Goal: Task Accomplishment & Management: Manage account settings

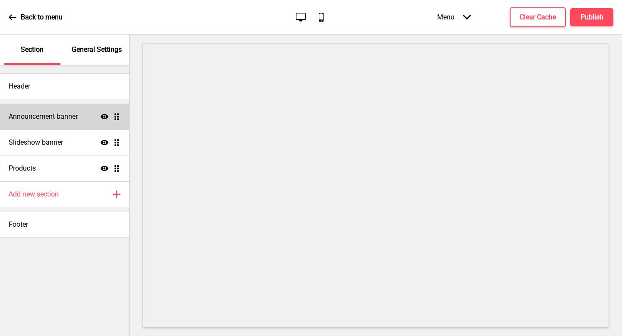
click at [52, 125] on div "Announcement banner Show Drag" at bounding box center [64, 117] width 129 height 26
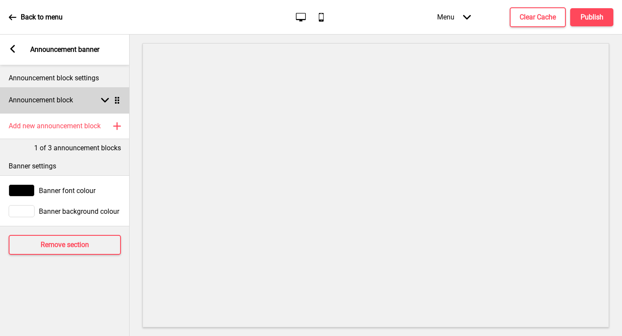
click at [91, 105] on div "Announcement block Arrow down Drag" at bounding box center [65, 100] width 130 height 26
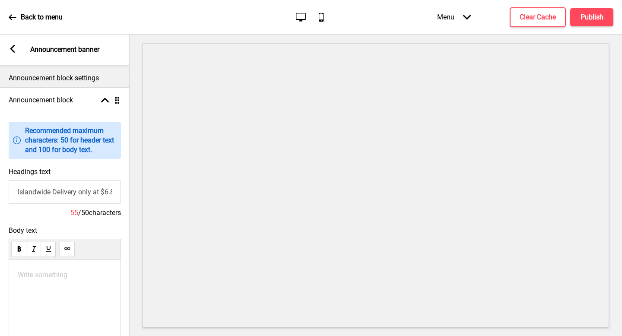
scroll to position [63, 0]
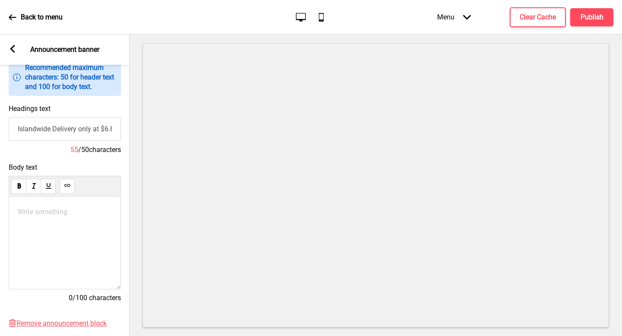
click at [13, 51] on icon at bounding box center [12, 49] width 5 height 8
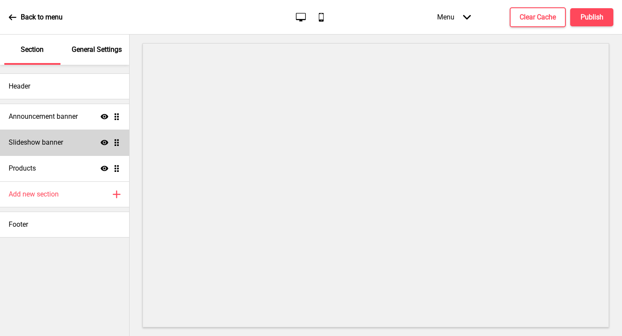
click at [35, 144] on h4 "Slideshow banner" at bounding box center [36, 143] width 54 height 10
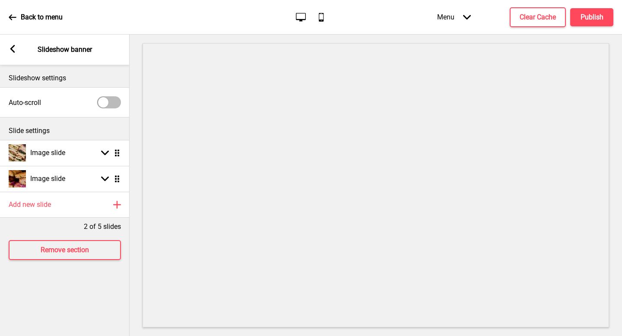
click at [120, 182] on ul "Image slide Arrow down Drag Image slide Arrow down Drag" at bounding box center [65, 166] width 130 height 52
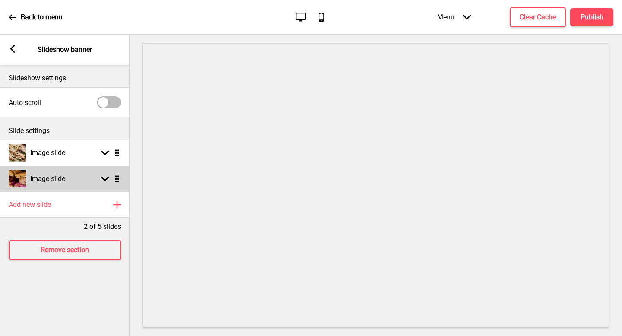
click at [100, 182] on div "Arrow down Drag" at bounding box center [109, 179] width 24 height 8
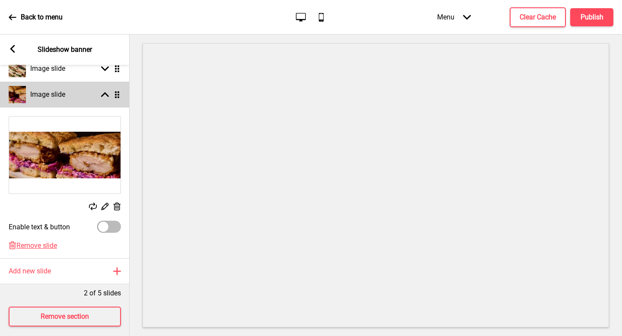
scroll to position [92, 0]
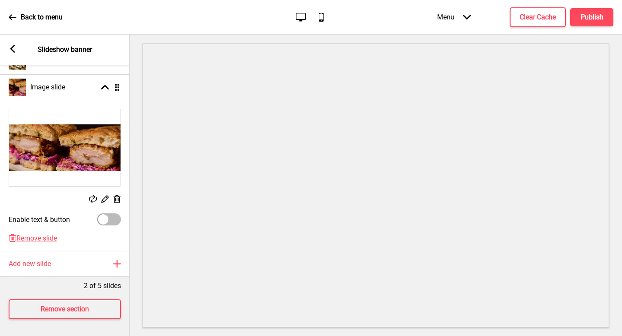
click at [115, 201] on icon at bounding box center [117, 199] width 7 height 8
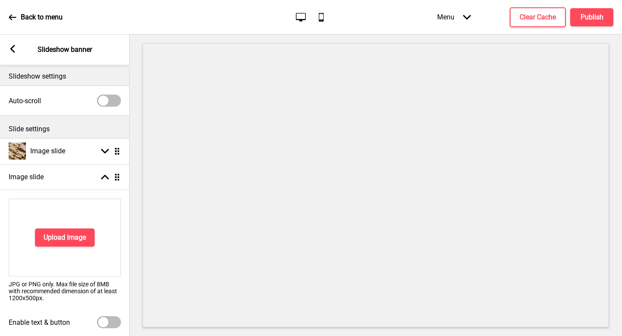
scroll to position [0, 0]
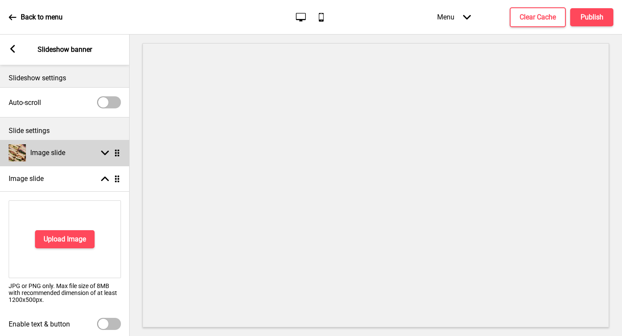
click at [82, 152] on div "Image slide Arrow down Drag" at bounding box center [65, 153] width 130 height 26
select select "right"
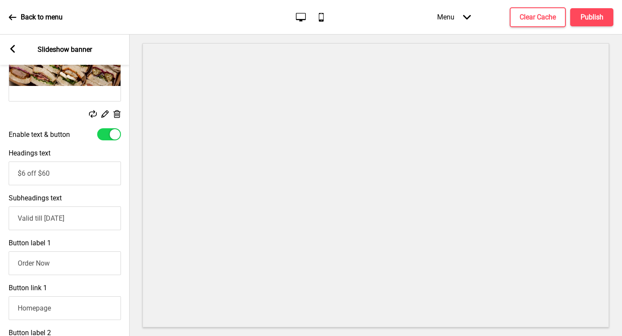
scroll to position [155, 0]
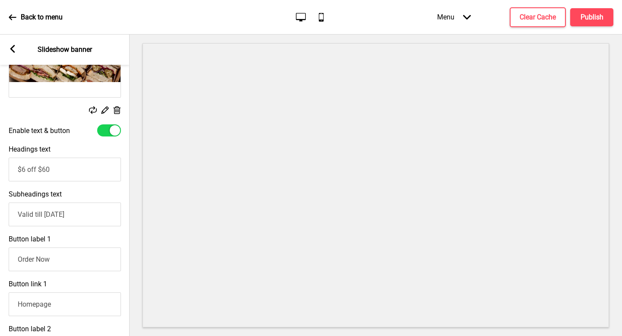
click at [19, 169] on input "$6 off $60" at bounding box center [65, 170] width 112 height 24
click at [20, 166] on input "$6 off $60" at bounding box center [65, 170] width 112 height 24
click at [18, 165] on input "$6 off $60" at bounding box center [65, 170] width 112 height 24
click at [41, 168] on input "NDP promotion: $6 off $60" at bounding box center [65, 170] width 112 height 24
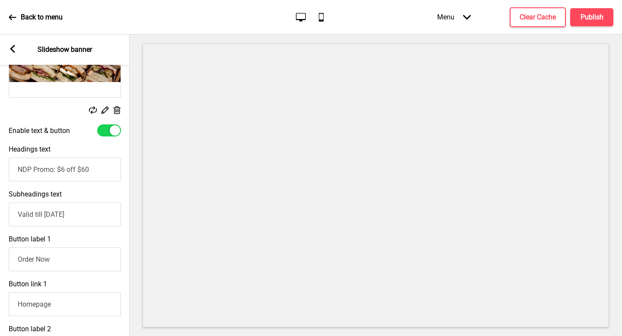
click at [47, 171] on input "NDP Promo: $6 off $60" at bounding box center [65, 170] width 112 height 24
click at [56, 168] on input "NDP Promo: $6 off $60" at bounding box center [65, 170] width 112 height 24
drag, startPoint x: 61, startPoint y: 170, endPoint x: 35, endPoint y: 169, distance: 26.8
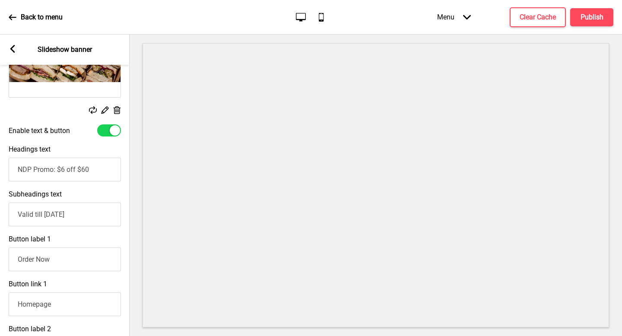
click at [35, 169] on input "NDP Promo: $6 off $60" at bounding box center [65, 170] width 112 height 24
click at [50, 175] on input "NDP Promo: $6 off $60" at bounding box center [65, 170] width 112 height 24
drag, startPoint x: 55, startPoint y: 171, endPoint x: 0, endPoint y: 162, distance: 56.0
click at [0, 162] on div "Headings text NDP Promo: $6 off $60" at bounding box center [65, 163] width 130 height 45
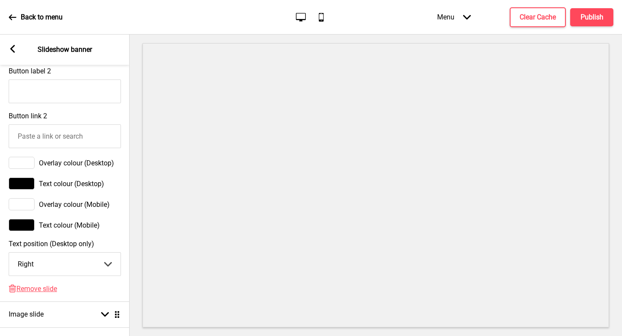
scroll to position [414, 0]
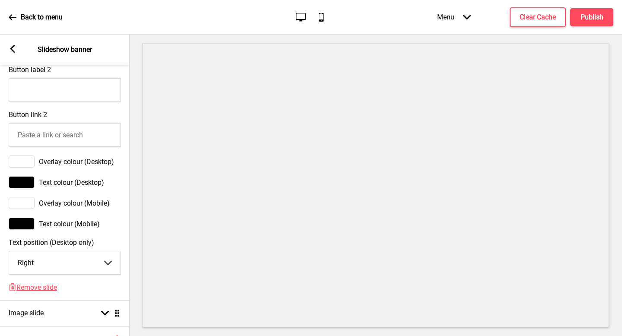
type input "Celebrate NDP with $6 off $60"
click at [60, 269] on select "Center Left Right" at bounding box center [64, 262] width 111 height 23
click at [83, 261] on select "Center Left Right" at bounding box center [64, 262] width 111 height 23
click at [83, 266] on select "Center Left Right" at bounding box center [64, 262] width 111 height 23
click at [98, 259] on select "Center Left Right" at bounding box center [64, 262] width 111 height 23
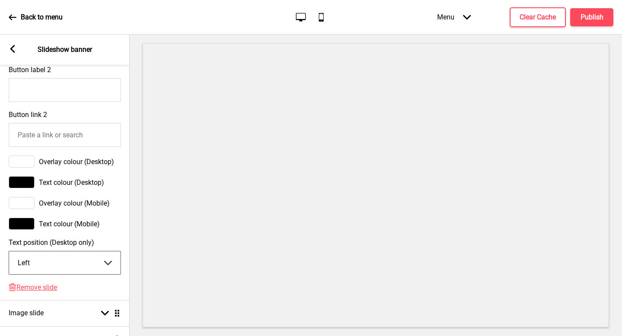
select select "right"
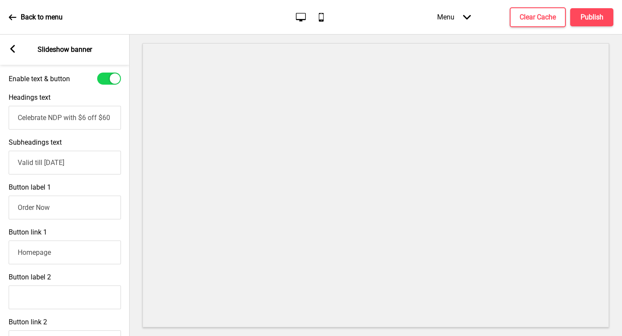
scroll to position [205, 0]
click at [80, 118] on input "Celebrate NDP with $6 off $60" at bounding box center [65, 119] width 112 height 24
drag, startPoint x: 80, startPoint y: 117, endPoint x: 0, endPoint y: 117, distance: 80.3
click at [0, 117] on div "Headings text Celebrate NDP with $6 off $60" at bounding box center [65, 112] width 130 height 45
type input "NDP Special: $6 off $60"
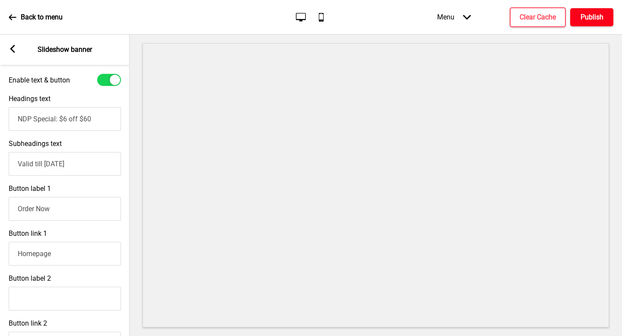
click at [592, 16] on h4 "Publish" at bounding box center [591, 18] width 23 height 10
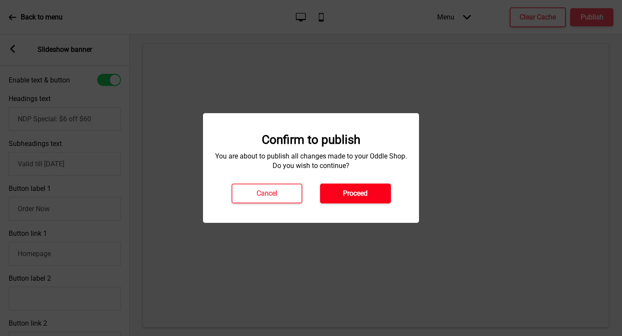
click at [361, 198] on h4 "Proceed" at bounding box center [355, 194] width 25 height 10
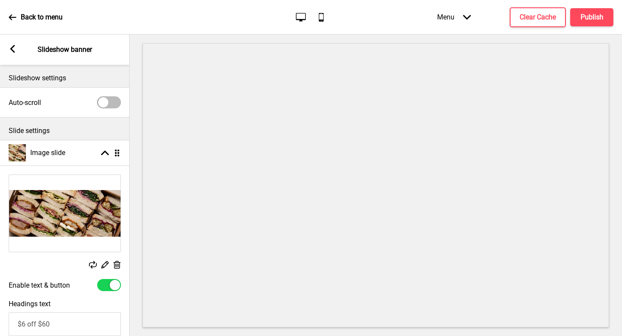
select select "right"
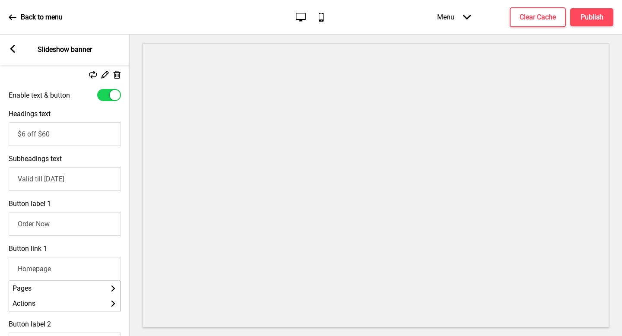
click at [13, 51] on icon at bounding box center [12, 49] width 5 height 8
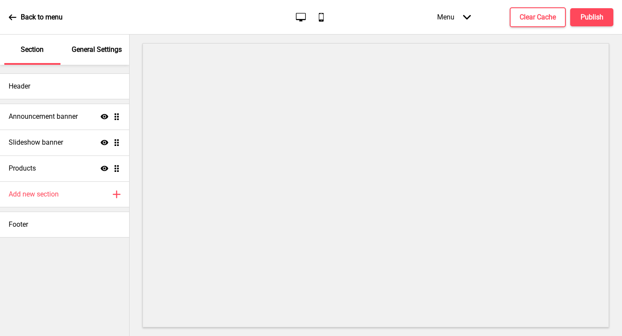
click at [17, 23] on div "Back to menu" at bounding box center [36, 17] width 54 height 23
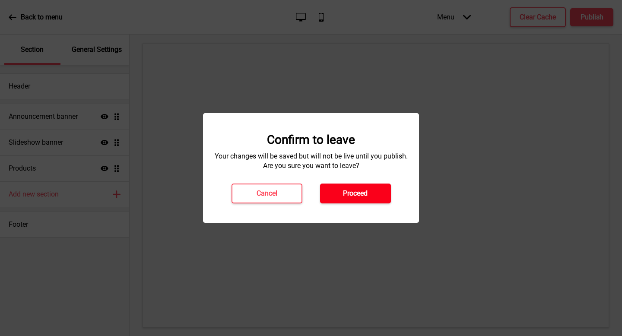
click at [369, 197] on button "Proceed" at bounding box center [355, 194] width 71 height 20
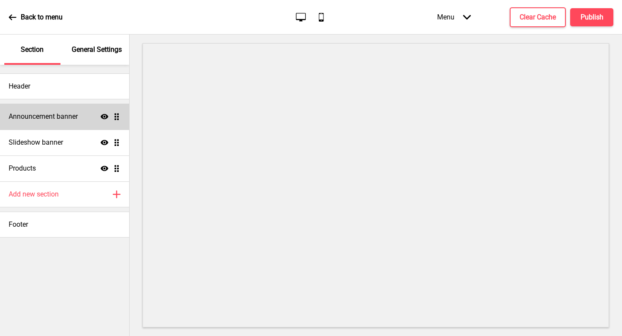
click at [89, 120] on div "Announcement banner Show Drag" at bounding box center [64, 117] width 129 height 26
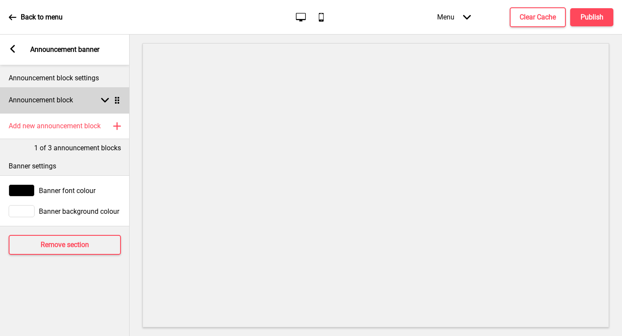
click at [103, 96] on rect at bounding box center [105, 100] width 8 height 8
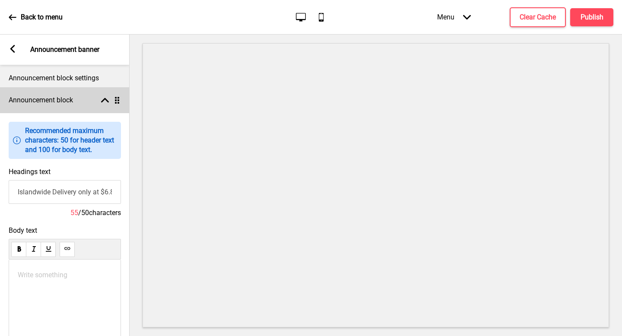
click at [103, 96] on rect at bounding box center [105, 100] width 8 height 8
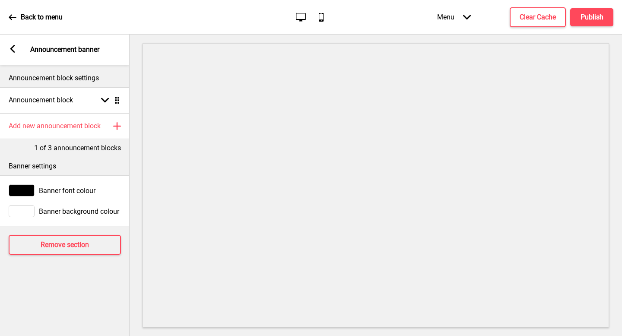
click at [13, 44] on div "Arrow left Announcement banner" at bounding box center [65, 50] width 130 height 30
click at [13, 51] on icon at bounding box center [12, 49] width 5 height 8
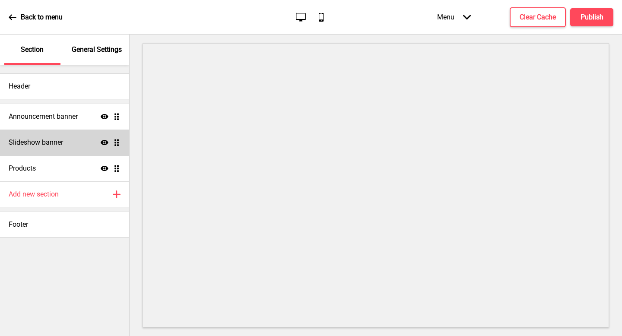
click at [58, 142] on h4 "Slideshow banner" at bounding box center [36, 143] width 54 height 10
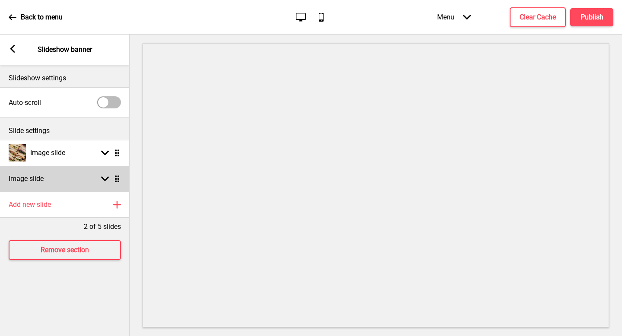
click at [86, 179] on div "Image slide Arrow down Drag" at bounding box center [65, 179] width 130 height 26
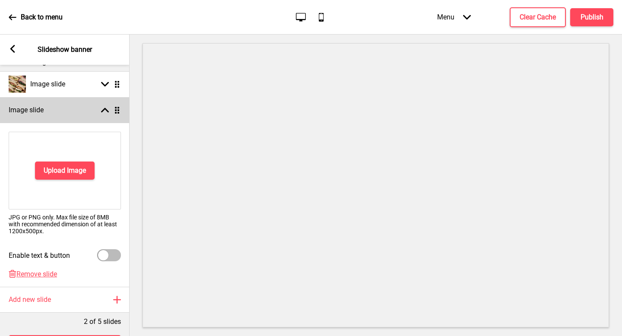
scroll to position [82, 0]
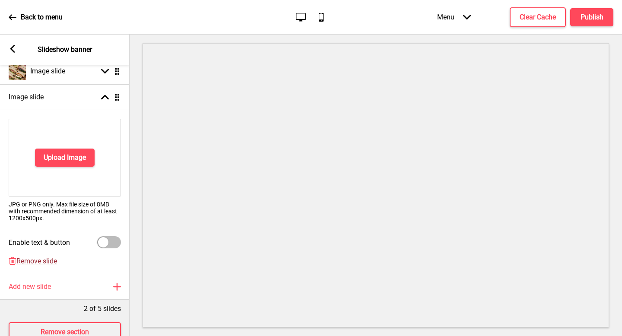
click at [45, 259] on span "Remove slide" at bounding box center [36, 261] width 41 height 8
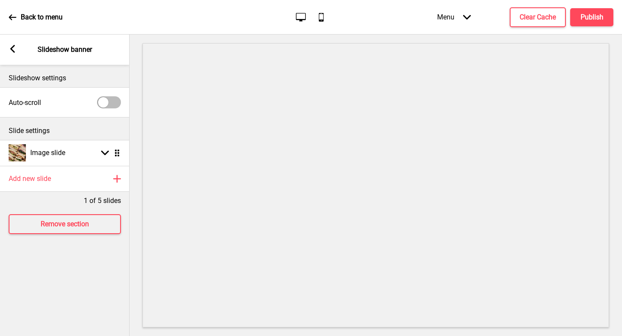
scroll to position [0, 0]
click at [595, 12] on button "Publish" at bounding box center [591, 17] width 43 height 18
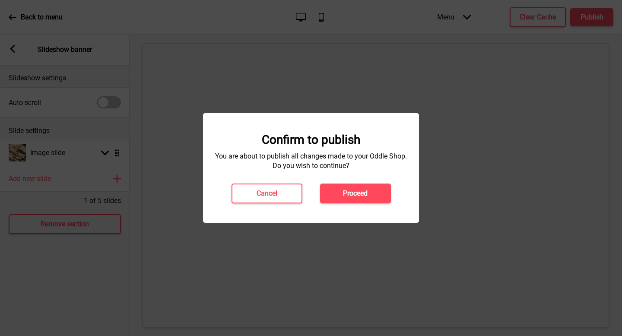
click at [368, 200] on button "Proceed" at bounding box center [355, 194] width 71 height 20
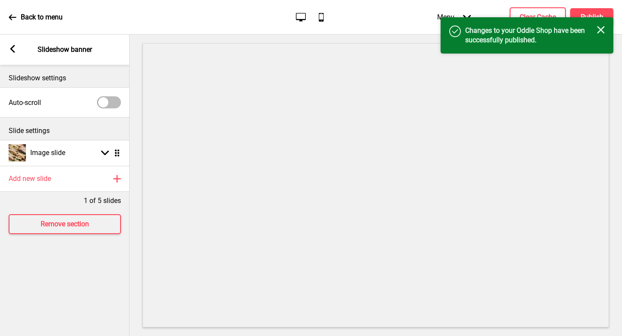
click at [601, 31] on rect at bounding box center [601, 30] width 8 height 8
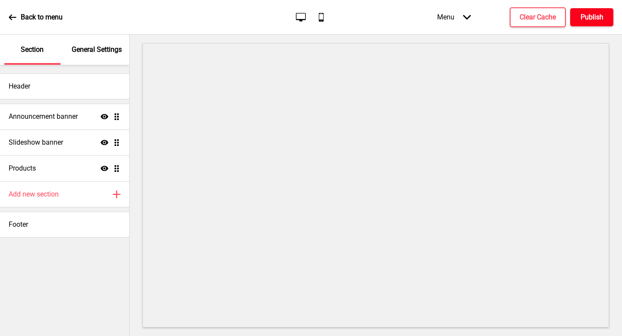
click at [589, 16] on h4 "Publish" at bounding box center [591, 18] width 23 height 10
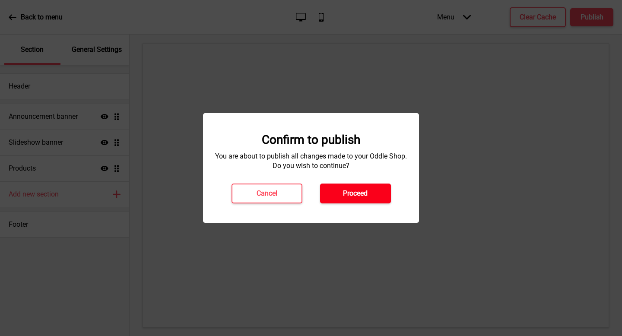
click at [352, 201] on button "Proceed" at bounding box center [355, 194] width 71 height 20
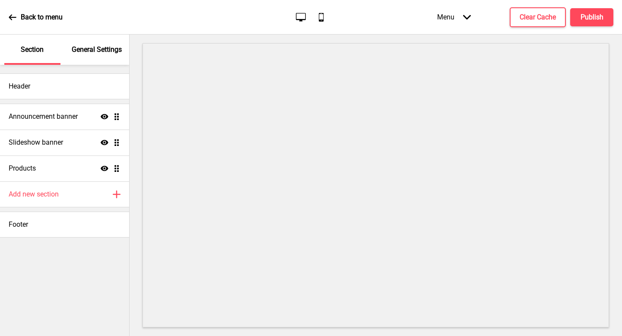
click at [13, 19] on icon at bounding box center [13, 17] width 8 height 8
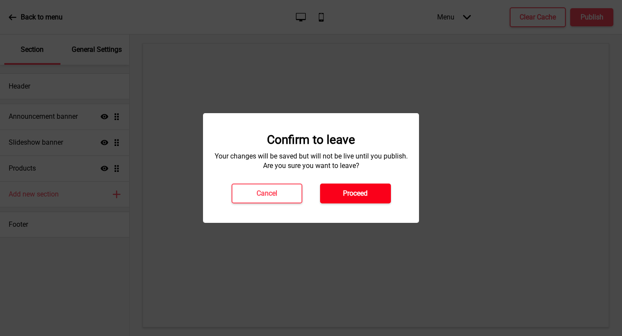
click at [368, 196] on button "Proceed" at bounding box center [355, 194] width 71 height 20
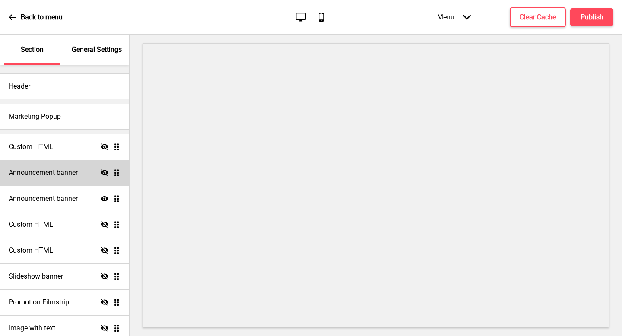
click at [70, 166] on div "Announcement banner Hide Drag" at bounding box center [64, 173] width 129 height 26
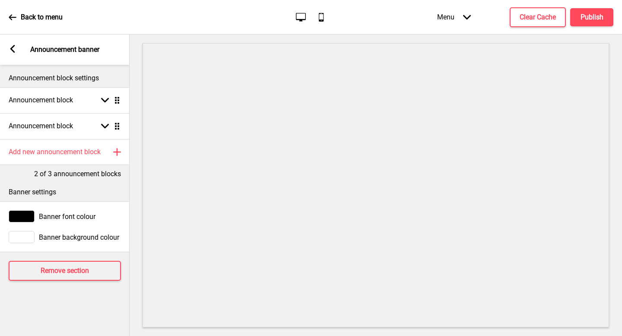
click at [13, 44] on div "Arrow left Announcement banner" at bounding box center [65, 50] width 130 height 30
click at [13, 48] on g at bounding box center [13, 49] width 8 height 8
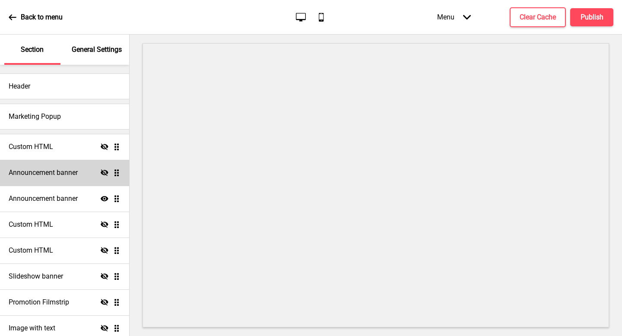
click at [57, 184] on div "Announcement banner Hide Drag" at bounding box center [64, 173] width 129 height 26
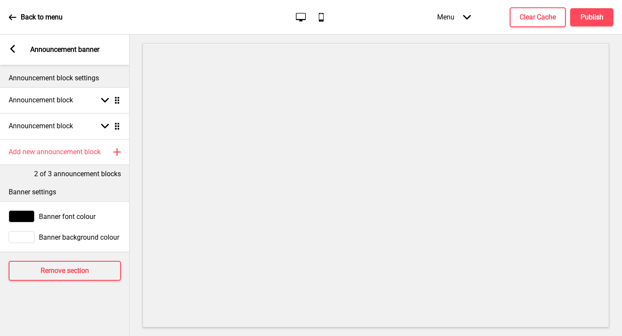
click at [11, 48] on icon at bounding box center [12, 49] width 5 height 8
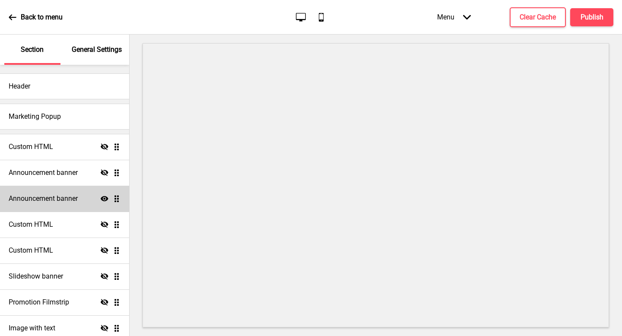
click at [53, 203] on div "Announcement banner Show Drag" at bounding box center [64, 199] width 129 height 26
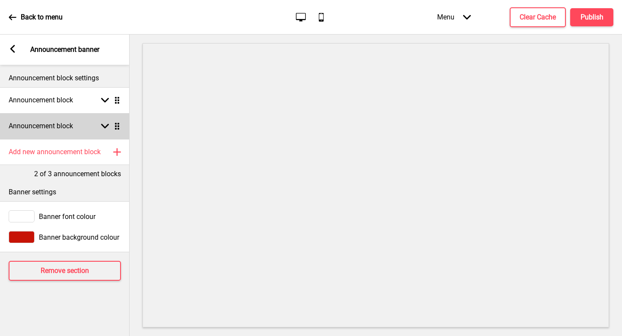
click at [45, 119] on div "Announcement block Arrow down Drag" at bounding box center [65, 126] width 130 height 26
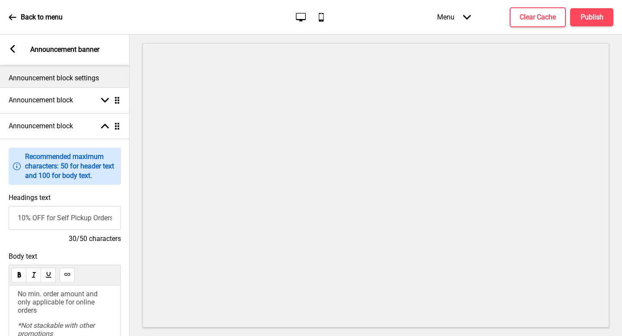
click at [12, 54] on div "Arrow left" at bounding box center [13, 50] width 8 height 10
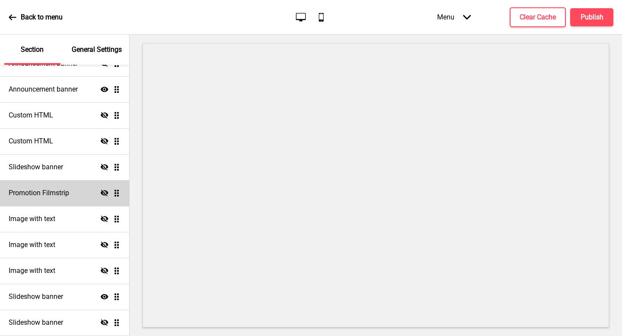
scroll to position [111, 0]
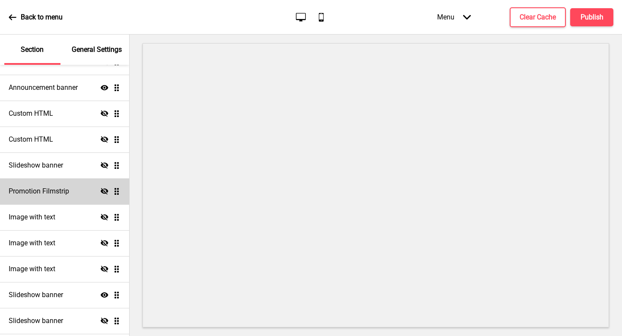
click at [65, 197] on div "Promotion Filmstrip Hide Drag" at bounding box center [64, 191] width 129 height 26
select select "center"
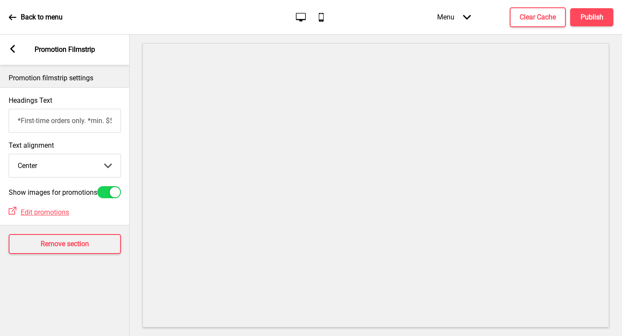
click at [15, 54] on div "Arrow left" at bounding box center [13, 50] width 8 height 10
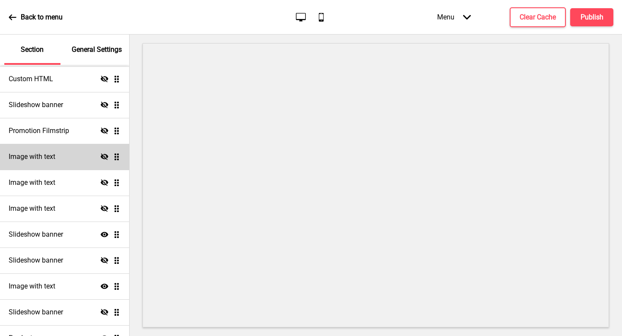
scroll to position [241, 0]
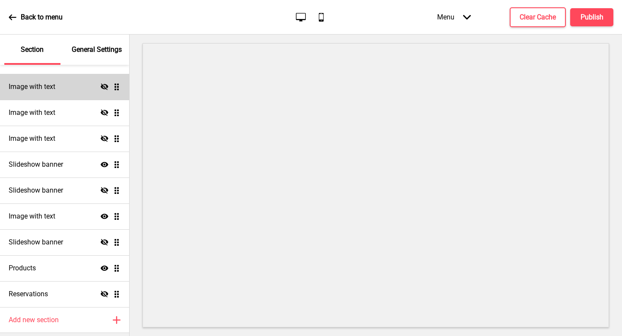
click at [61, 89] on div "Image with text Hide Drag" at bounding box center [64, 87] width 129 height 26
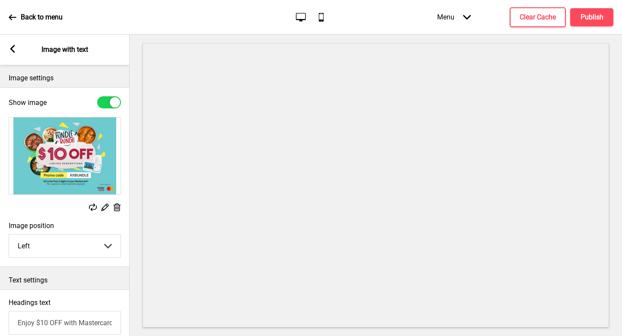
click at [10, 47] on rect at bounding box center [13, 49] width 8 height 8
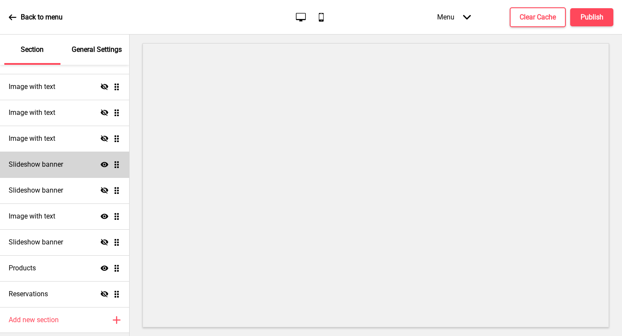
click at [55, 164] on h4 "Slideshow banner" at bounding box center [36, 165] width 54 height 10
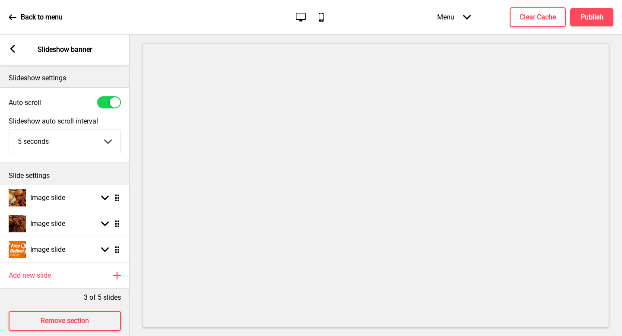
click at [10, 51] on rect at bounding box center [13, 49] width 8 height 8
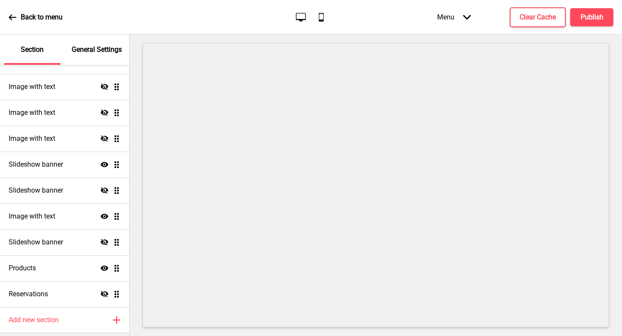
scroll to position [269, 0]
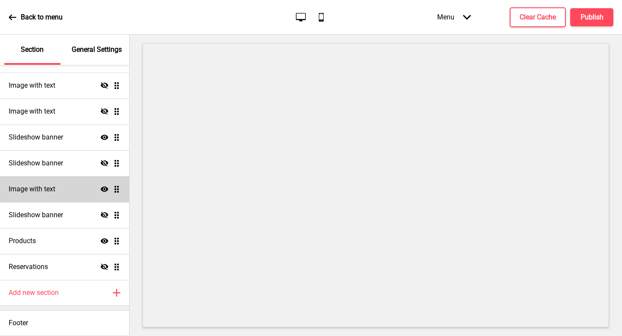
click at [104, 190] on icon "Show" at bounding box center [105, 189] width 8 height 8
click at [104, 190] on icon "Hide" at bounding box center [105, 189] width 8 height 8
click at [81, 191] on div "Image with text Show Drag" at bounding box center [64, 189] width 129 height 26
select select "right"
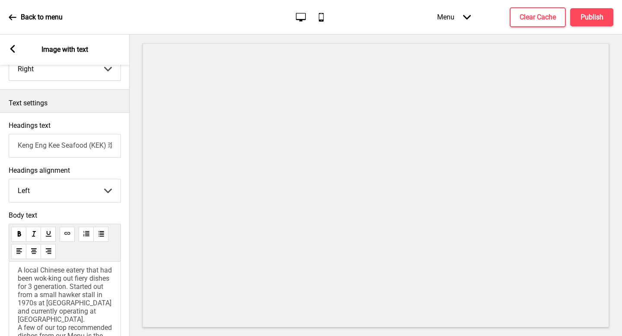
scroll to position [186, 0]
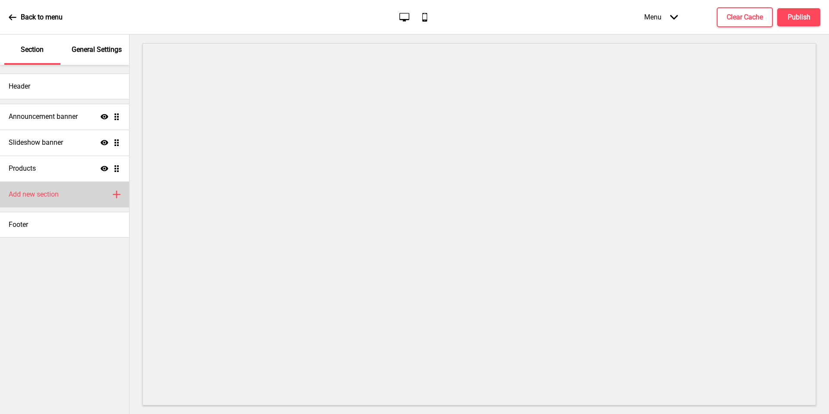
click at [82, 191] on div "Add new section Plus" at bounding box center [64, 194] width 129 height 26
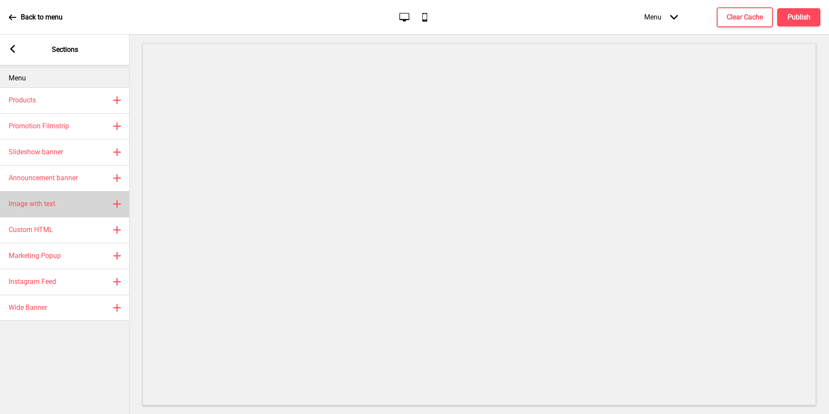
click at [101, 212] on div "Image with text Plus" at bounding box center [65, 204] width 130 height 26
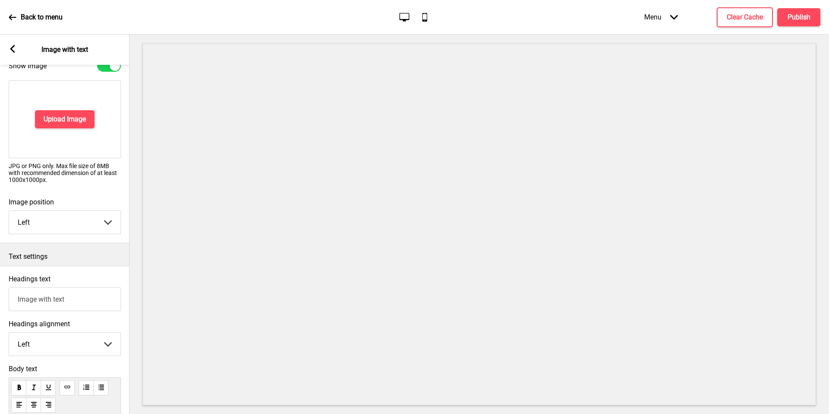
scroll to position [76, 0]
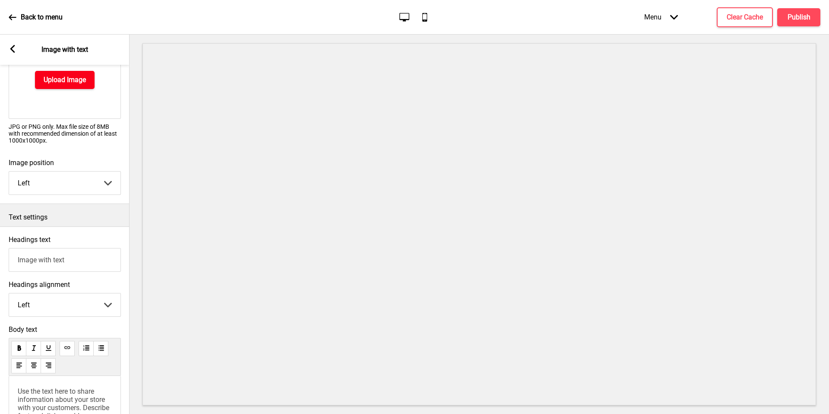
click at [91, 83] on button "Upload Image" at bounding box center [65, 80] width 60 height 18
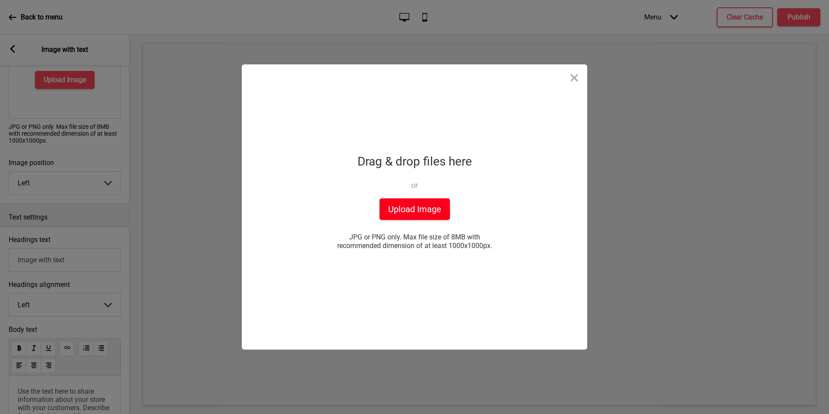
click at [440, 216] on button "Upload Image" at bounding box center [415, 209] width 70 height 22
click at [412, 200] on button "Upload Image" at bounding box center [415, 209] width 70 height 22
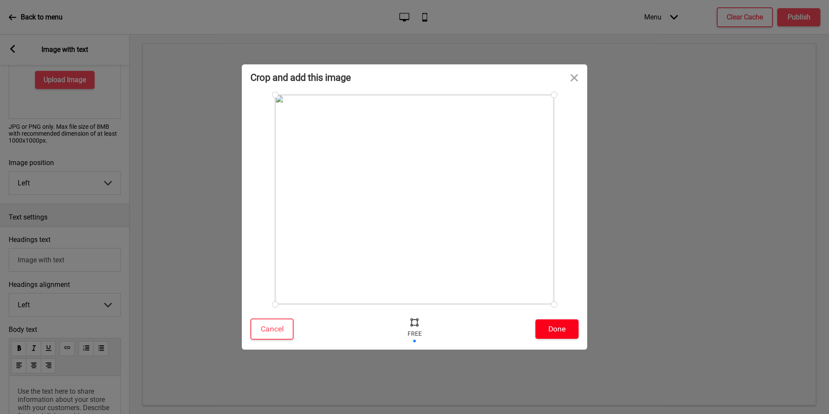
click at [561, 332] on button "Done" at bounding box center [556, 328] width 43 height 19
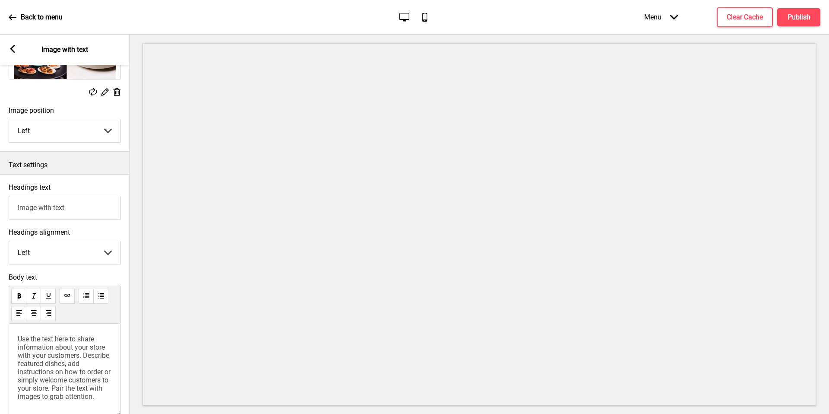
scroll to position [120, 0]
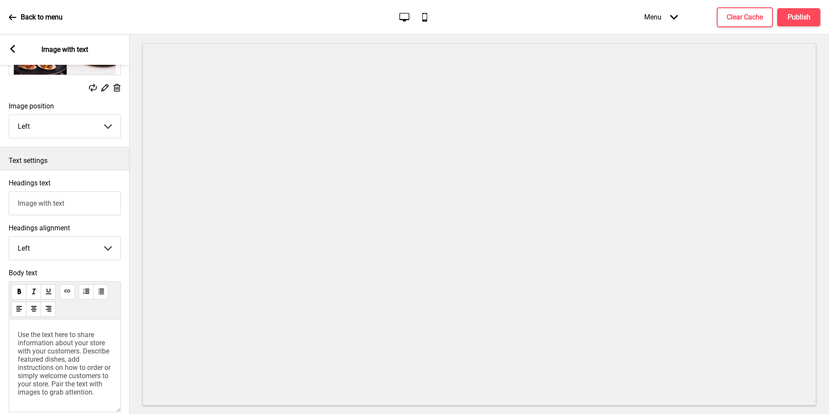
click at [80, 198] on input "Image with text" at bounding box center [65, 203] width 112 height 24
click at [84, 206] on input "Image with text" at bounding box center [65, 203] width 112 height 24
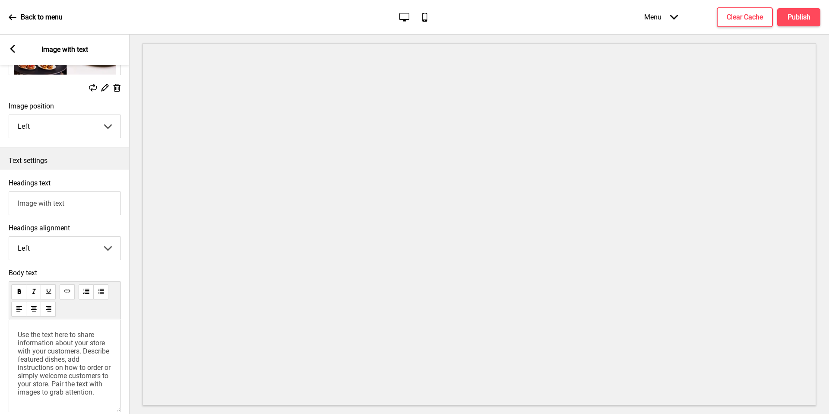
paste input "[URL][DOMAIN_NAME][PERSON_NAME]"
click at [76, 201] on input "Image with text" at bounding box center [65, 203] width 112 height 24
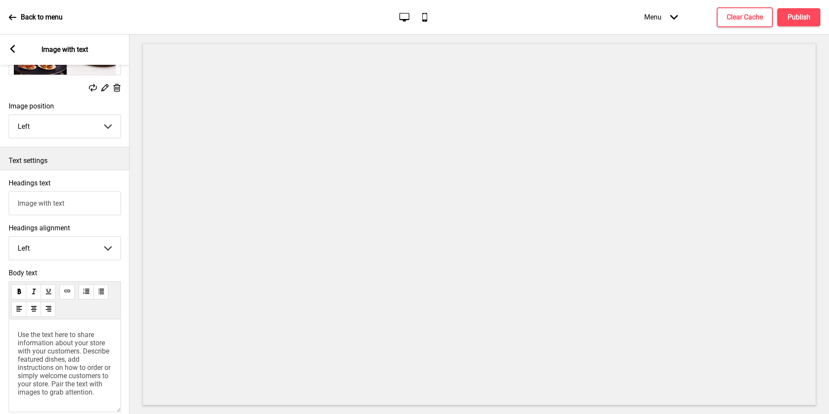
paste input "Behind the Oven: The Story of The Test Kitchen"
type input "Behind the Oven: The Story of The Test Kitchen"
click at [80, 233] on div "Headings alignment Left Left Center Right Arrow down" at bounding box center [65, 242] width 112 height 36
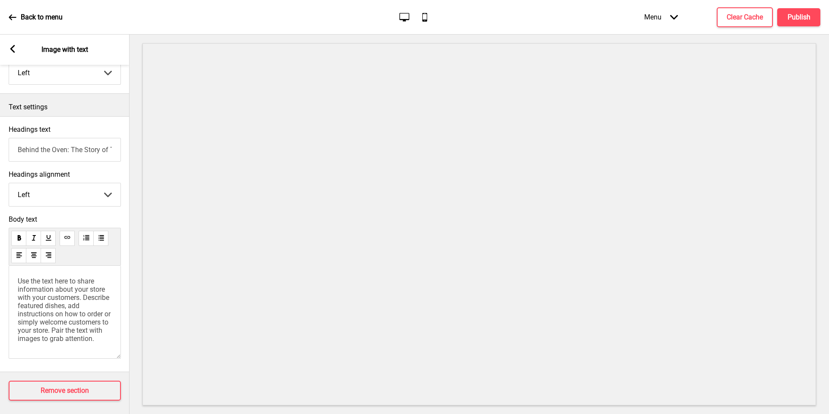
scroll to position [177, 0]
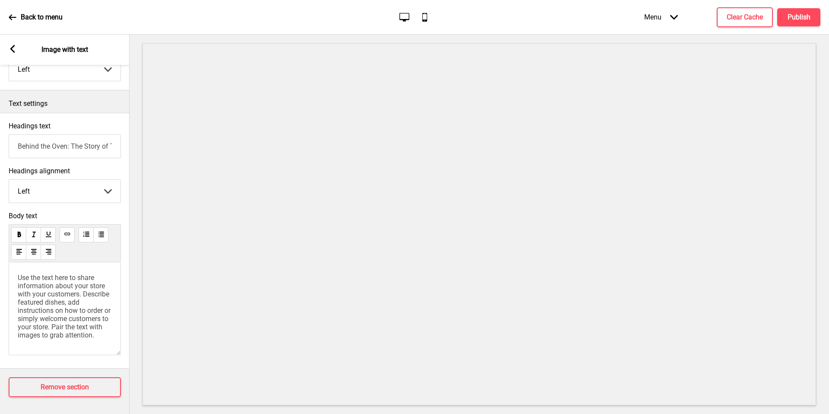
click at [43, 288] on span "Use the text here to share information about your store with your customers. De…" at bounding box center [65, 306] width 95 height 66
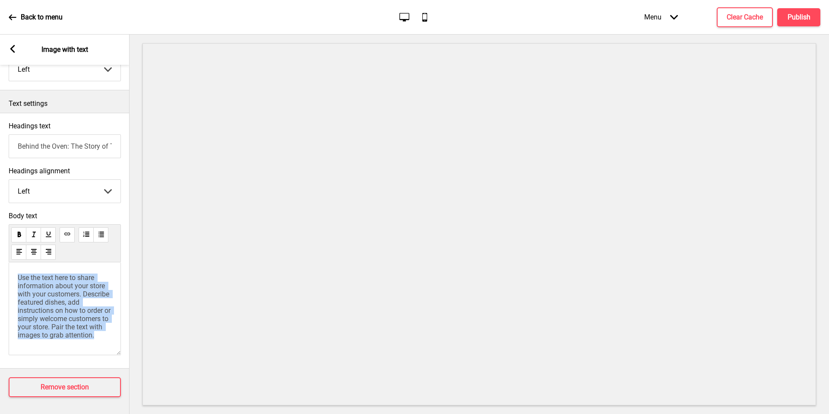
click at [43, 288] on span "Use the text here to share information about your store with your customers. De…" at bounding box center [65, 306] width 95 height 66
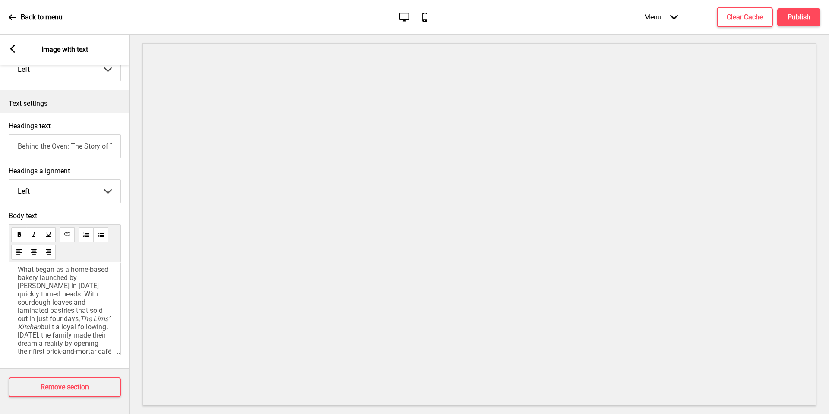
scroll to position [0, 0]
click at [63, 295] on span "What began as a home-based bakery launched by [PERSON_NAME] in [DATE] quickly t…" at bounding box center [64, 301] width 92 height 57
click at [82, 288] on span "What began as a home-based bakery launched by [PERSON_NAME] in [DATE] quickly t…" at bounding box center [64, 301] width 92 height 57
click at [109, 304] on span "What began as a home-based bakery launched by [PERSON_NAME] in [DATE] quickly t…" at bounding box center [64, 301] width 92 height 57
click at [44, 301] on span "What began as a home-based bakery launched by [PERSON_NAME] in [DATE] quickly t…" at bounding box center [64, 301] width 92 height 57
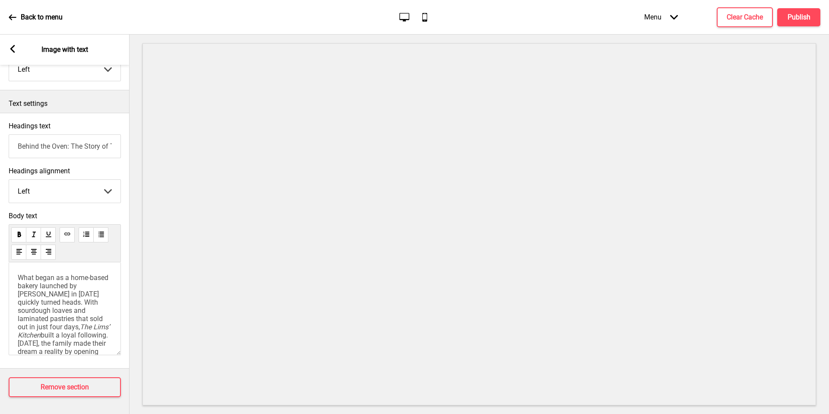
click at [44, 301] on span "What began as a home-based bakery launched by [PERSON_NAME] in [DATE] quickly t…" at bounding box center [64, 301] width 92 height 57
click at [41, 301] on span "What began as a home-based bakery launched by [PERSON_NAME] in [DATE] quickly t…" at bounding box center [64, 301] width 92 height 57
click at [94, 291] on span "The Lims’ Kitchen" at bounding box center [65, 296] width 94 height 16
click at [95, 299] on span "built a loyal following. [DATE], the family made their dream a reality by openi…" at bounding box center [65, 316] width 94 height 41
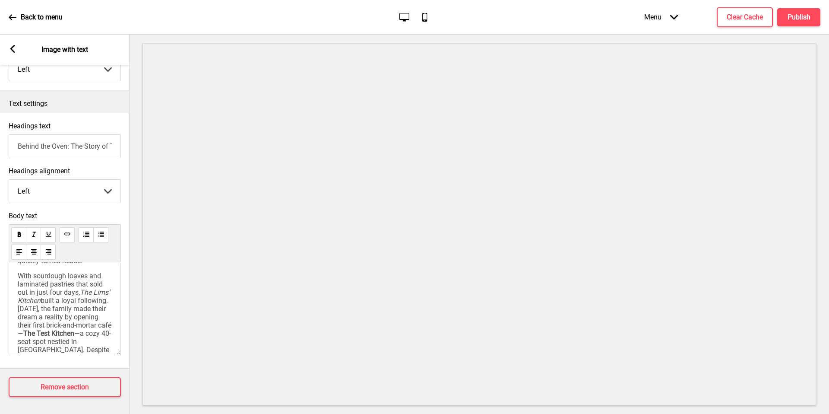
click at [76, 300] on span "built a loyal following. [DATE], the family made their dream a reality by openi…" at bounding box center [65, 316] width 94 height 41
click at [93, 301] on span "built a loyal following. [DATE], the family made their dream a reality by openi…" at bounding box center [65, 316] width 94 height 41
click at [48, 277] on span "built a loyal following. [DATE], the family made their dream a reality by openi…" at bounding box center [65, 287] width 94 height 41
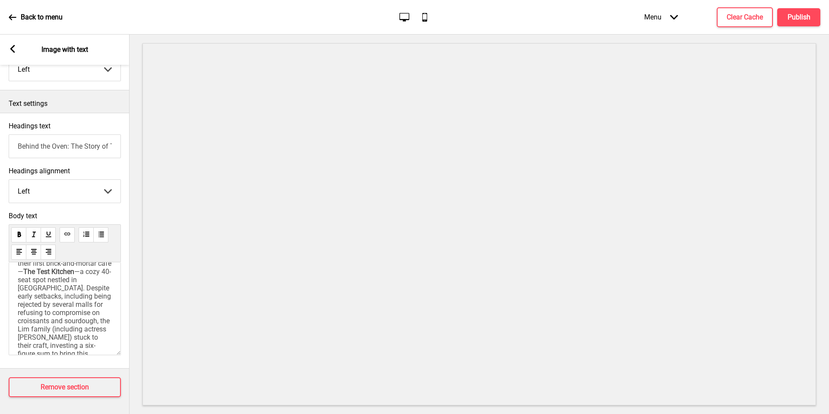
click at [53, 296] on span "—a cozy 40-seat spot nestled in [GEOGRAPHIC_DATA]. Despite early setbacks, incl…" at bounding box center [65, 316] width 95 height 98
click at [65, 269] on span "—a cozy 40-seat spot nestled in [GEOGRAPHIC_DATA]. Despite early setbacks, incl…" at bounding box center [65, 292] width 95 height 98
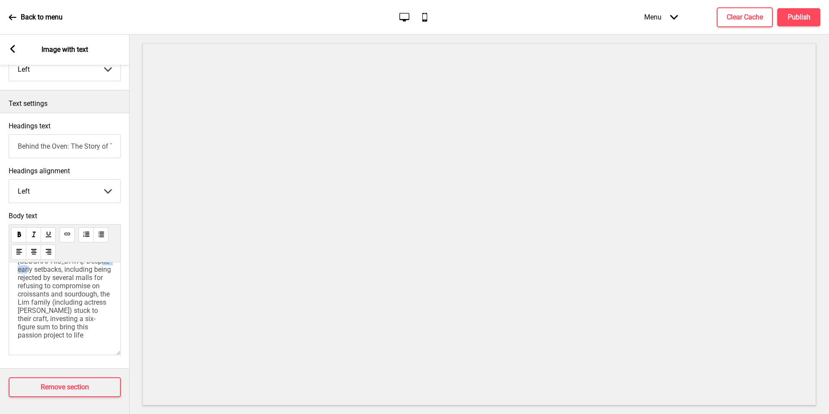
click at [98, 339] on div "What began as a home-based bakery launched by [PERSON_NAME] in [DATE] quickly t…" at bounding box center [65, 308] width 112 height 93
click at [18, 277] on span "What began as a home-based bakery launched by [PERSON_NAME] in [DATE] quickly t…" at bounding box center [64, 289] width 92 height 33
click at [97, 353] on div "What began as a home-based bakery launched by [PERSON_NAME] in [DATE] quickly t…" at bounding box center [65, 337] width 94 height 129
click at [18, 278] on span "What began as a home-based bakery launched by [PERSON_NAME] in [DATE] quickly t…" at bounding box center [64, 289] width 92 height 33
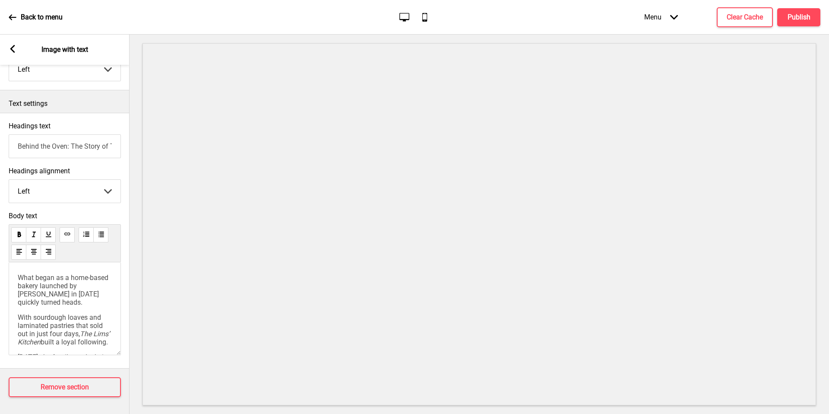
click at [79, 283] on span "What began as a home-based bakery launched by [PERSON_NAME] in [DATE] quickly t…" at bounding box center [64, 289] width 92 height 33
click at [30, 293] on span "What began as a home-based bakery launched by [PERSON_NAME] in [DATE] quickly t…" at bounding box center [64, 289] width 92 height 33
click at [82, 275] on span "What began as a home-based bakery launched by [PERSON_NAME] ([PERSON_NAME] in […" at bounding box center [64, 285] width 92 height 41
click at [100, 274] on span "What began as a home-based bakery launched by [PERSON_NAME] ([PERSON_NAME] in […" at bounding box center [64, 285] width 92 height 41
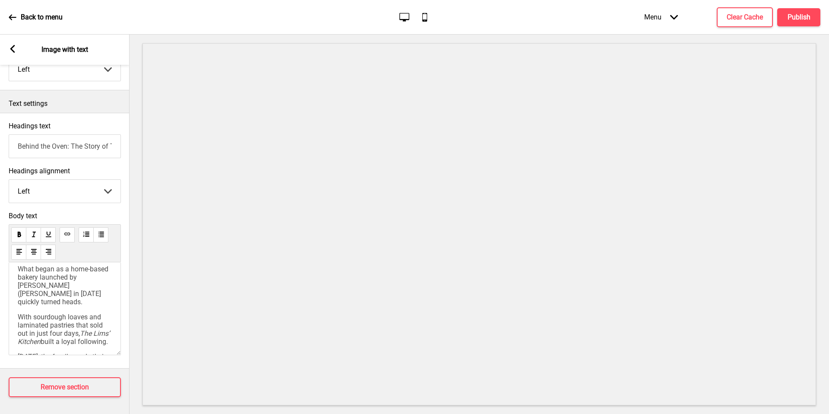
click at [87, 274] on span "What began as a home-based bakery launched by [PERSON_NAME] ([PERSON_NAME] in […" at bounding box center [64, 285] width 92 height 41
click at [53, 286] on span "What began as a home-based bakery launched by [PERSON_NAME] ([PERSON_NAME] in […" at bounding box center [64, 285] width 92 height 41
click at [78, 317] on span "—a cozy 40-seat spot nestled in [GEOGRAPHIC_DATA]." at bounding box center [64, 326] width 93 height 25
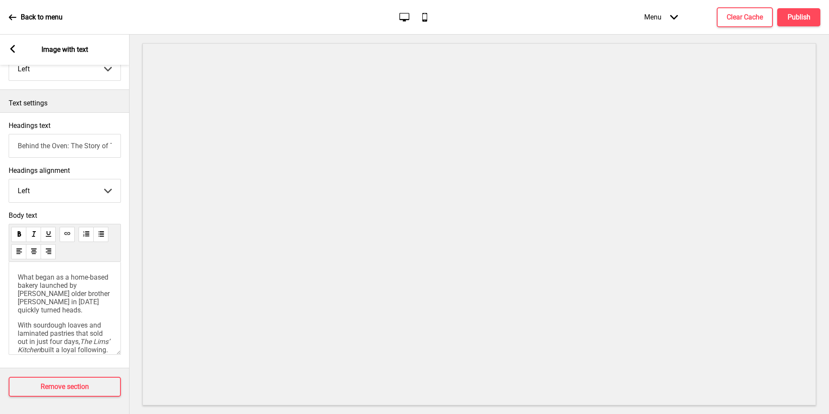
scroll to position [1, 0]
click at [85, 300] on span "What began as a home-based bakery launched by [PERSON_NAME] older brother [PERS…" at bounding box center [65, 292] width 94 height 41
click at [70, 289] on span "What began as a home-based bakery launched by [PERSON_NAME] older brother [PERS…" at bounding box center [65, 284] width 94 height 41
click at [59, 285] on span "What began as a home-based bakery launched by [PERSON_NAME] older brother [PERS…" at bounding box center [65, 284] width 94 height 41
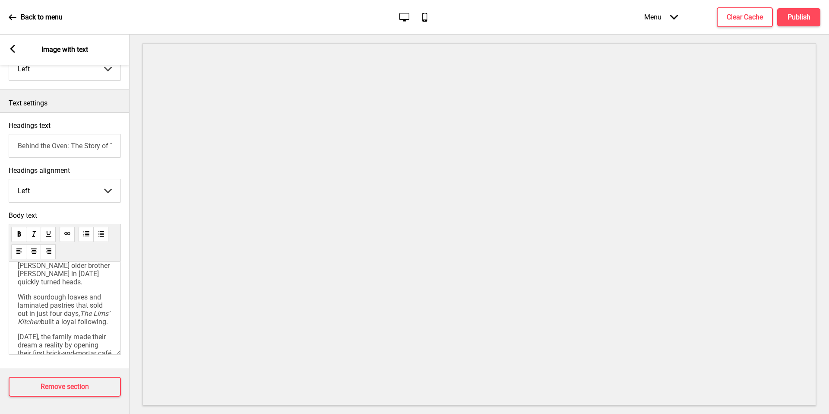
scroll to position [51, 0]
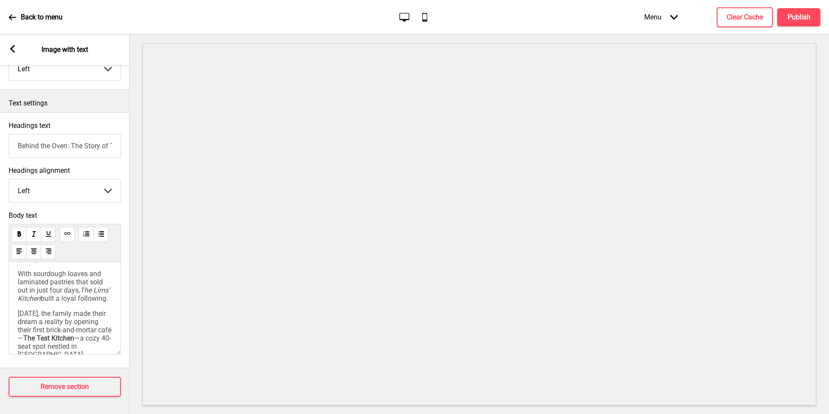
click at [108, 284] on div "What began as a home-based bakery launched by [PERSON_NAME] older brother [PERS…" at bounding box center [65, 308] width 112 height 93
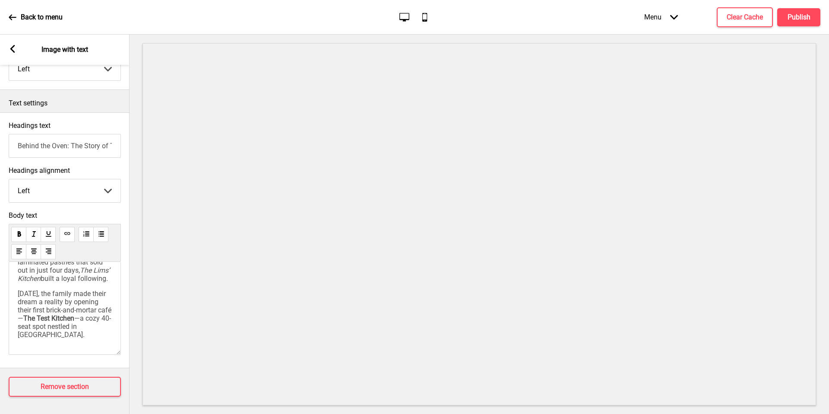
click at [22, 289] on span "[DATE], the family made their dream a reality by opening their first brick-and-…" at bounding box center [65, 305] width 94 height 33
click at [51, 295] on span "[DATE], the family made their dream a reality by opening their first brick-and-…" at bounding box center [65, 305] width 94 height 33
click at [63, 301] on span "[DATE], the family made their dream a reality by opening their first brick-and-…" at bounding box center [65, 305] width 94 height 33
click at [74, 314] on span "The Test Kitchen" at bounding box center [48, 318] width 51 height 8
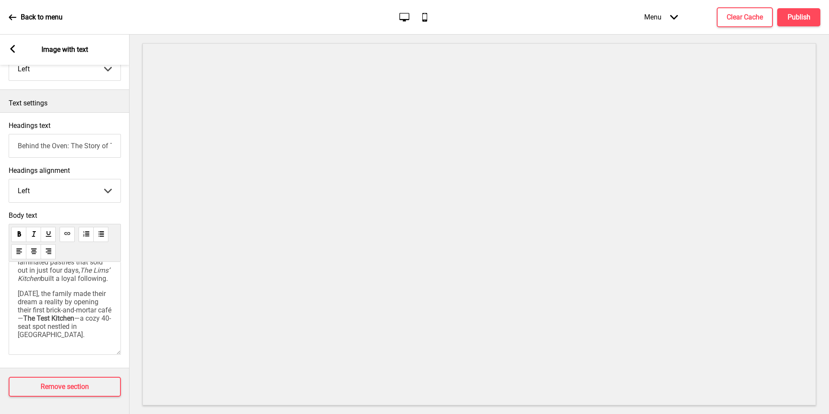
click at [50, 314] on span "—a cozy 40-seat spot nestled in [GEOGRAPHIC_DATA]." at bounding box center [64, 326] width 93 height 25
click at [14, 52] on icon at bounding box center [12, 49] width 5 height 8
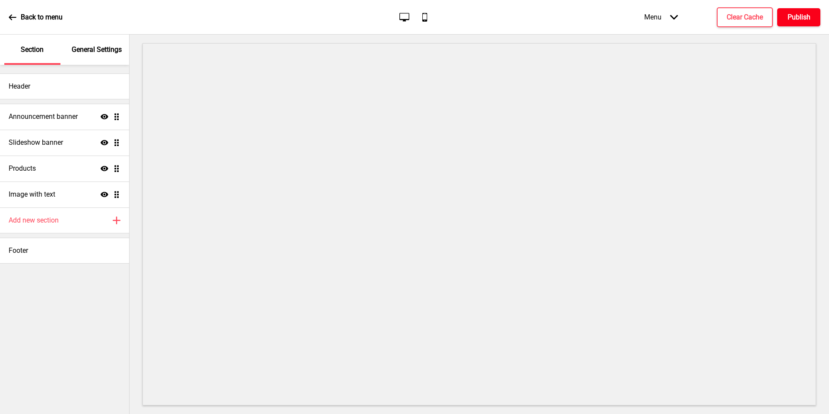
click at [780, 15] on button "Publish" at bounding box center [798, 17] width 43 height 18
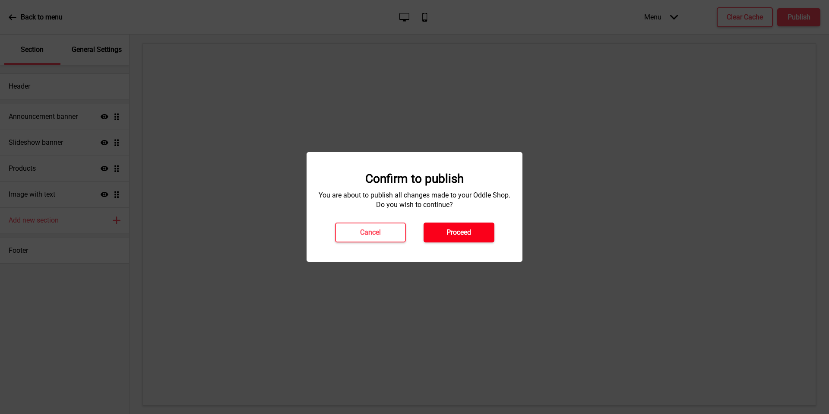
click at [454, 228] on h4 "Proceed" at bounding box center [459, 233] width 25 height 10
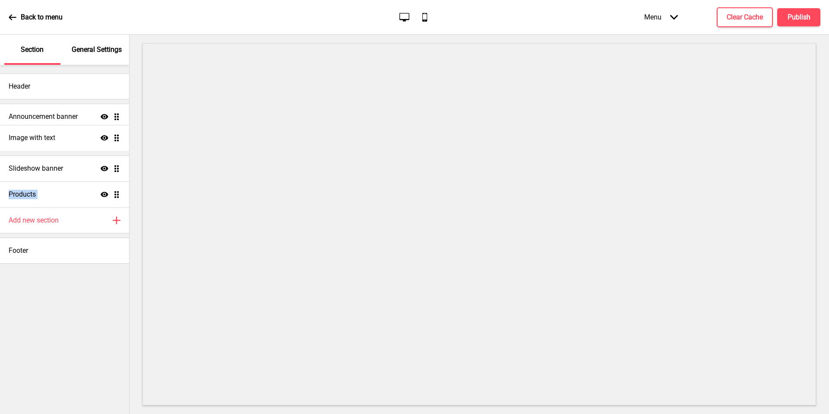
drag, startPoint x: 117, startPoint y: 193, endPoint x: 112, endPoint y: 136, distance: 56.8
click at [112, 136] on ul "Announcement banner Show Drag Slideshow banner Show Drag Products Show Drag Ima…" at bounding box center [64, 156] width 129 height 104
click at [143, 159] on iframe at bounding box center [480, 224] width 674 height 362
drag, startPoint x: 117, startPoint y: 167, endPoint x: 115, endPoint y: 139, distance: 27.3
click at [115, 139] on ul "Announcement banner Show Drag Image with text Show Drag Slideshow banner Show D…" at bounding box center [64, 156] width 129 height 104
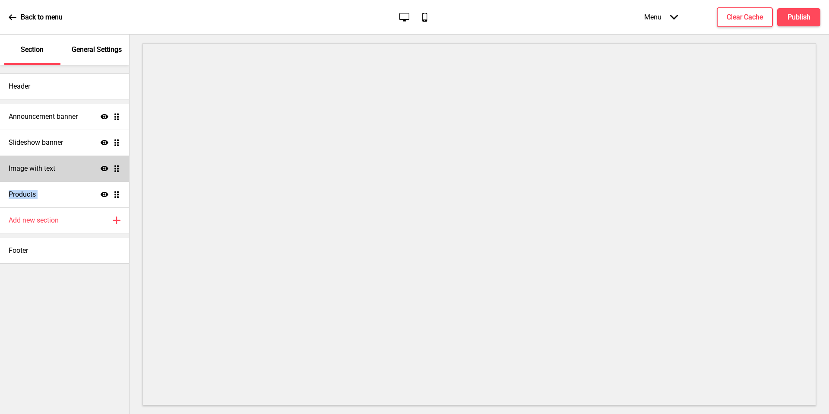
click at [84, 165] on div "Image with text Show Drag" at bounding box center [64, 168] width 129 height 26
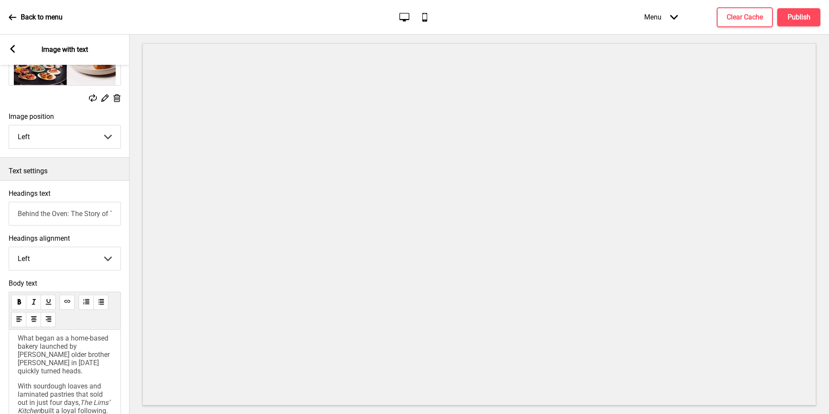
scroll to position [112, 0]
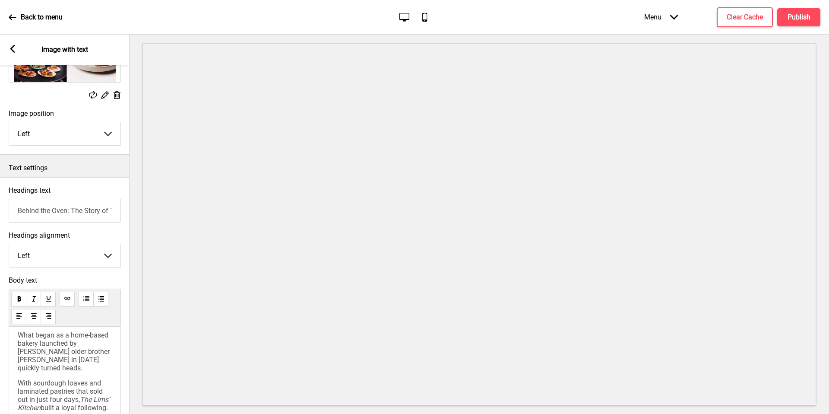
click at [62, 133] on select "Left Right" at bounding box center [64, 133] width 111 height 23
select select "right"
click at [88, 203] on input "Behind the Oven: The Story of The Test Kitchen" at bounding box center [65, 211] width 112 height 24
click at [74, 209] on input "Behind the Oven: The Story of The Test Kitchen" at bounding box center [65, 211] width 112 height 24
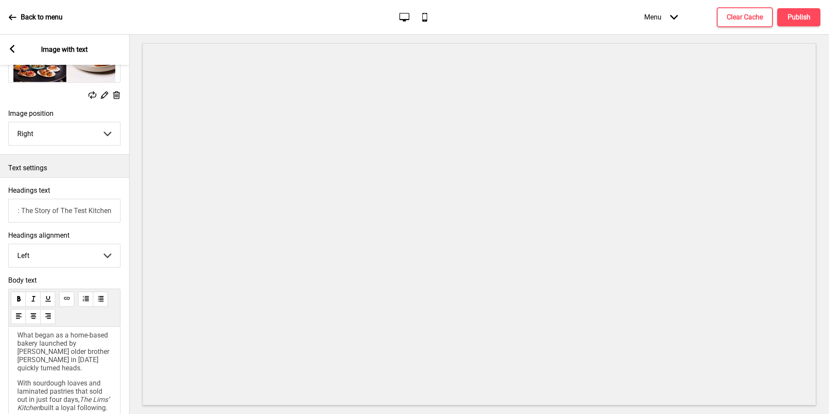
drag, startPoint x: 74, startPoint y: 209, endPoint x: 59, endPoint y: 209, distance: 15.1
click at [59, 209] on input "Behind the Oven: The Story of The Test Kitchen" at bounding box center [64, 211] width 112 height 24
type input "Behind the Oven: The Test Kitchen"
click at [123, 211] on div "Headings text Behind the Oven: The Test Kitchen" at bounding box center [65, 204] width 130 height 45
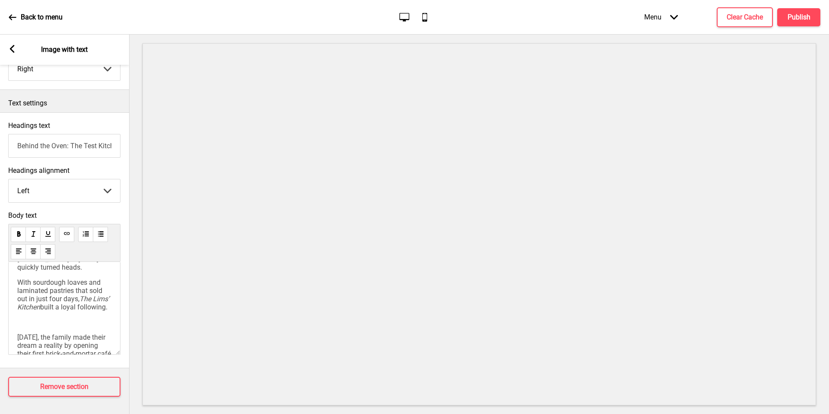
scroll to position [36, 0]
click at [44, 316] on div "What began as a home-based bakery launched by [PERSON_NAME] older brother [PERS…" at bounding box center [64, 306] width 94 height 152
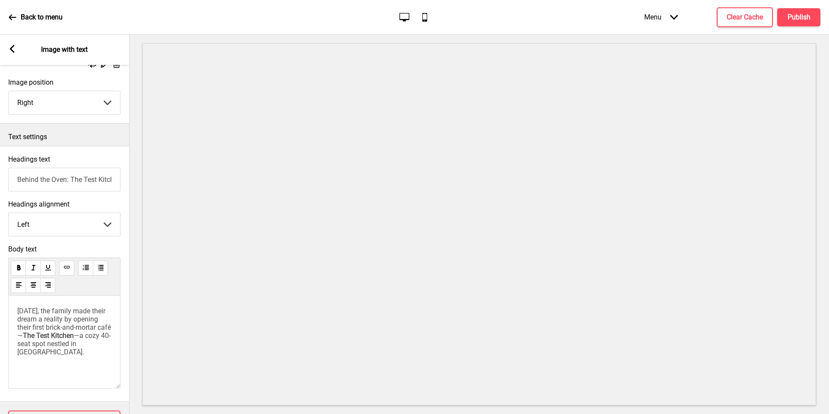
scroll to position [183, 0]
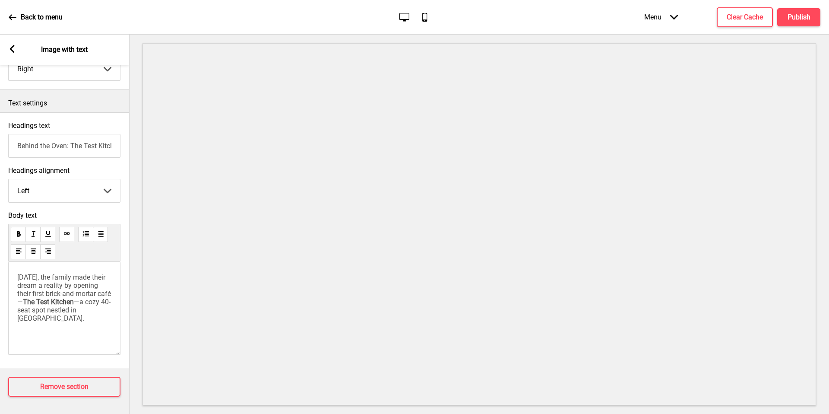
click at [62, 303] on span "—a cozy 40-seat spot nestled in [GEOGRAPHIC_DATA]." at bounding box center [63, 310] width 93 height 25
click at [74, 305] on span "—a cozy 40-seat spot nestled in [GEOGRAPHIC_DATA]." at bounding box center [63, 310] width 93 height 25
click at [74, 298] on span "The Test Kitchen" at bounding box center [48, 302] width 51 height 8
drag, startPoint x: 57, startPoint y: 319, endPoint x: 11, endPoint y: 259, distance: 76.1
click at [11, 262] on div "[DATE], the family made their dream a reality by opening their first brick-and-…" at bounding box center [64, 308] width 112 height 93
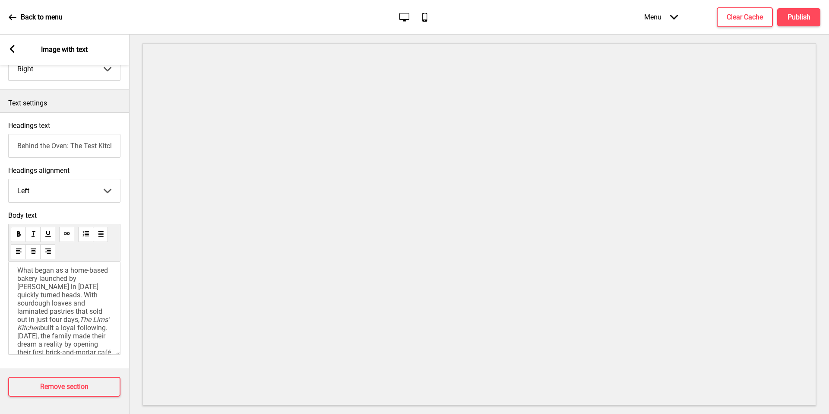
scroll to position [0, 0]
click at [81, 285] on span "What began as a home-based bakery launched by [PERSON_NAME] in [DATE] quickly t…" at bounding box center [63, 301] width 92 height 57
click at [9, 269] on div "What began as a home-based bakery launched by [PERSON_NAME] in [DATE] quickly t…" at bounding box center [64, 308] width 112 height 93
click at [16, 269] on div "What began as a home-based bakery launched by [PERSON_NAME] in [DATE] quickly t…" at bounding box center [64, 308] width 112 height 93
click at [18, 273] on span "What began as a home-based bakery launched by [PERSON_NAME] in [DATE] quickly t…" at bounding box center [63, 301] width 92 height 57
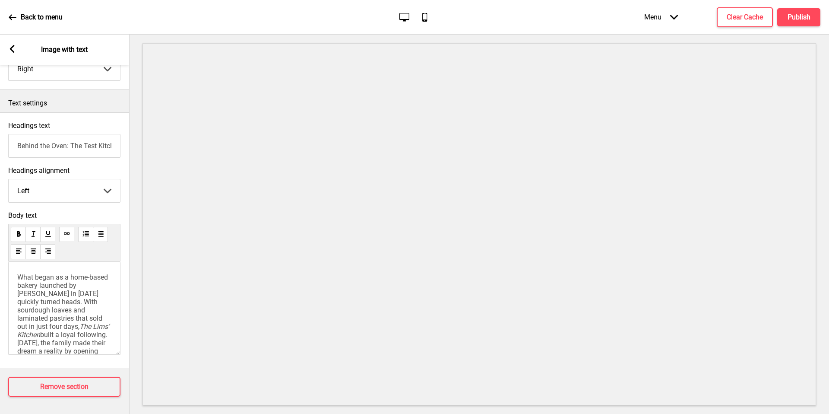
click at [54, 288] on span "What began as a home-based bakery launched by [PERSON_NAME] in [DATE] quickly t…" at bounding box center [63, 301] width 92 height 57
click at [69, 286] on span "What began as a home-based bakery launched by [PERSON_NAME] in [DATE] quickly t…" at bounding box center [63, 301] width 92 height 57
click at [85, 290] on p "What began as a home-based bakery launched by [PERSON_NAME] in [DATE] quickly t…" at bounding box center [64, 367] width 94 height 189
click at [98, 279] on span "What began as a home-based bakery launched by [PERSON_NAME] in [DATE] quickly t…" at bounding box center [63, 301] width 92 height 57
click at [86, 300] on span "What began as a home-based bakery launched by [PERSON_NAME] Older Brother, [PER…" at bounding box center [65, 306] width 96 height 66
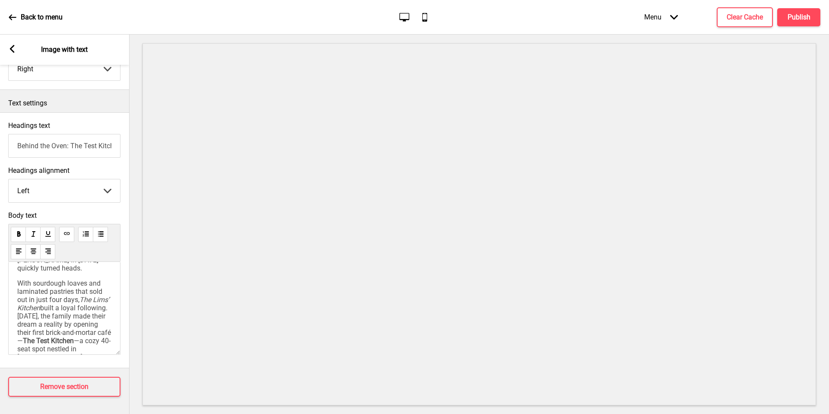
scroll to position [56, 0]
click at [86, 300] on span "built a loyal following. [DATE], the family made their dream a reality by openi…" at bounding box center [64, 310] width 94 height 41
click at [50, 291] on span "built a loyal following. [DATE], the family made their dream a reality by openi…" at bounding box center [64, 310] width 94 height 41
click at [66, 298] on span "[DATE], the family made their dream a reality by opening their first brick-and-…" at bounding box center [64, 288] width 94 height 33
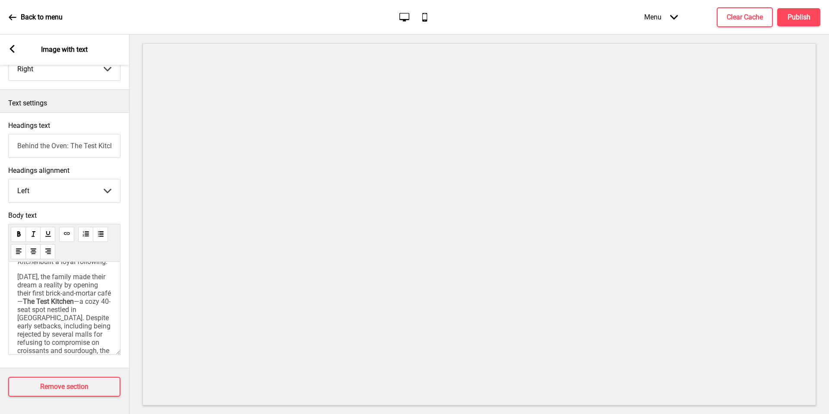
scroll to position [108, 0]
drag, startPoint x: 52, startPoint y: 300, endPoint x: 92, endPoint y: 331, distance: 50.5
click at [92, 331] on p "[DATE], the family made their dream a reality by opening their first brick-and-…" at bounding box center [64, 276] width 94 height 123
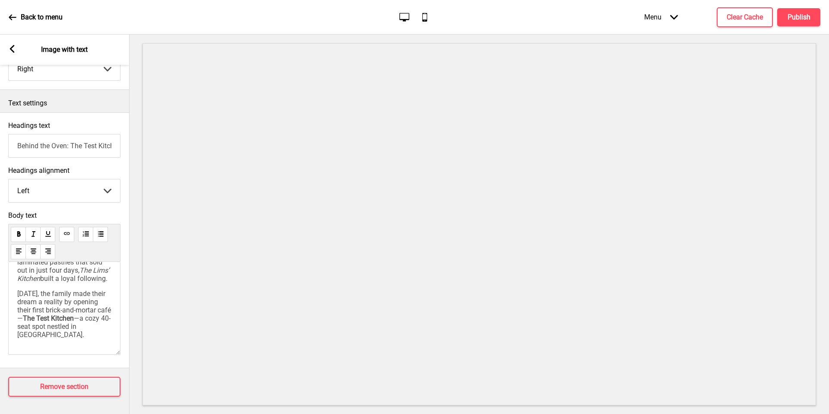
scroll to position [0, 0]
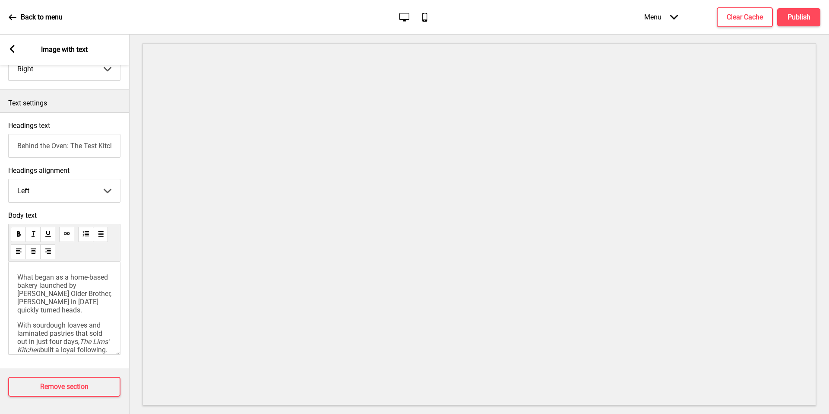
click at [69, 145] on input "Behind the Oven: The Test Kitchen" at bounding box center [64, 146] width 112 height 24
paste input "Meet The Test Kitchen — Where Pastries Meet Personality"
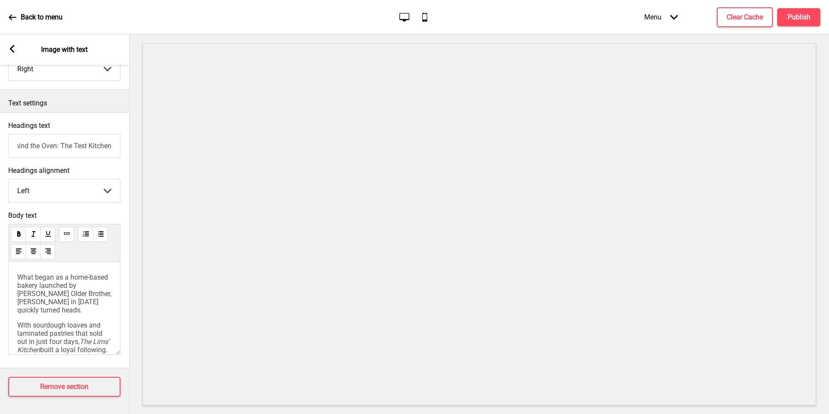
paste input "Meet The Test Kitchen — Where Pastries Meet Personality"
click at [77, 144] on input "Meet The Test Kitchen — Where Pastries Meet Personality" at bounding box center [64, 146] width 112 height 24
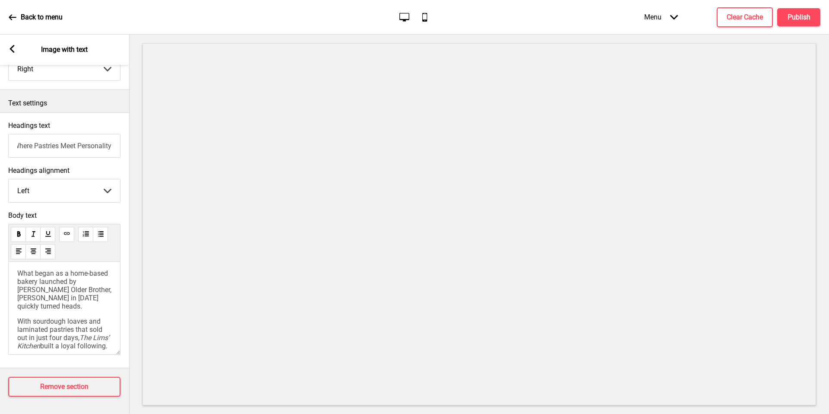
type input "Meet The Test Kitchen — Where Pastries Meet Personality"
click at [798, 27] on div "Menu Arrow down Product Page Store Information Checkout Thank you Terms & Condi…" at bounding box center [715, 16] width 211 height 25
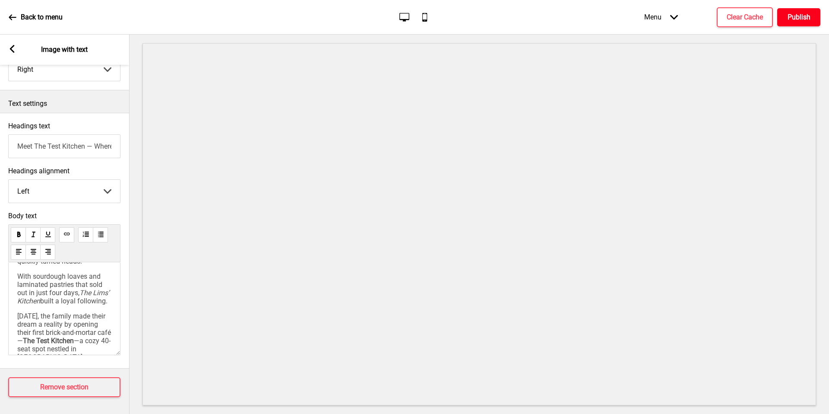
click at [795, 22] on button "Publish" at bounding box center [798, 17] width 43 height 18
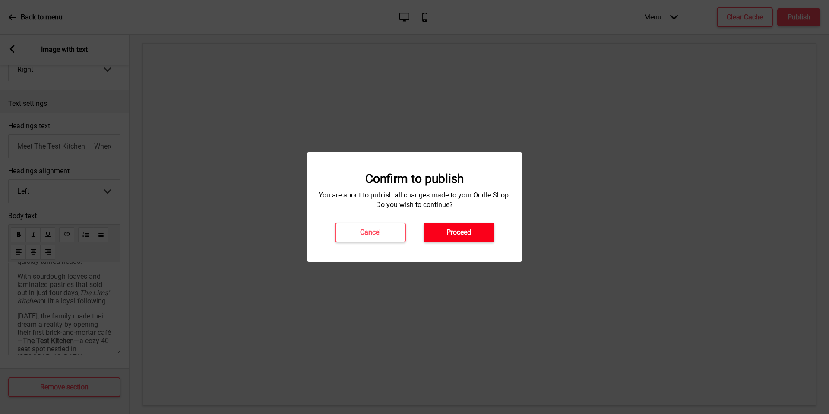
click at [474, 225] on button "Proceed" at bounding box center [459, 232] width 71 height 20
